Goal: Find specific page/section: Find specific page/section

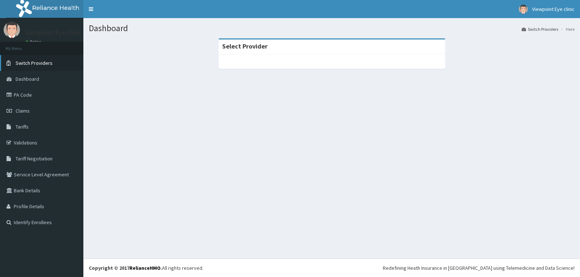
click at [44, 65] on span "Switch Providers" at bounding box center [34, 63] width 37 height 7
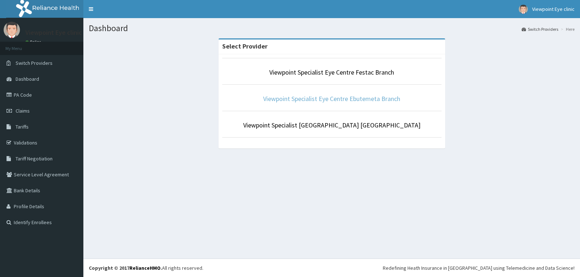
click at [328, 96] on link "Viewpoint Specialist Eye Centre Ebutemeta Branch" at bounding box center [331, 99] width 137 height 8
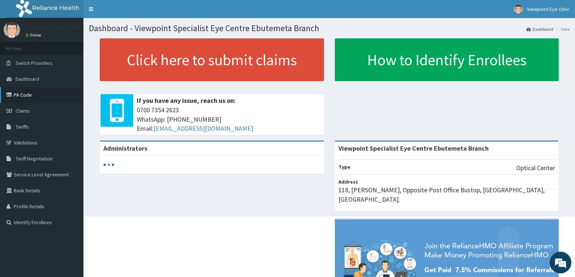
click at [36, 98] on link "PA Code" at bounding box center [41, 95] width 83 height 16
